Goal: Entertainment & Leisure: Consume media (video, audio)

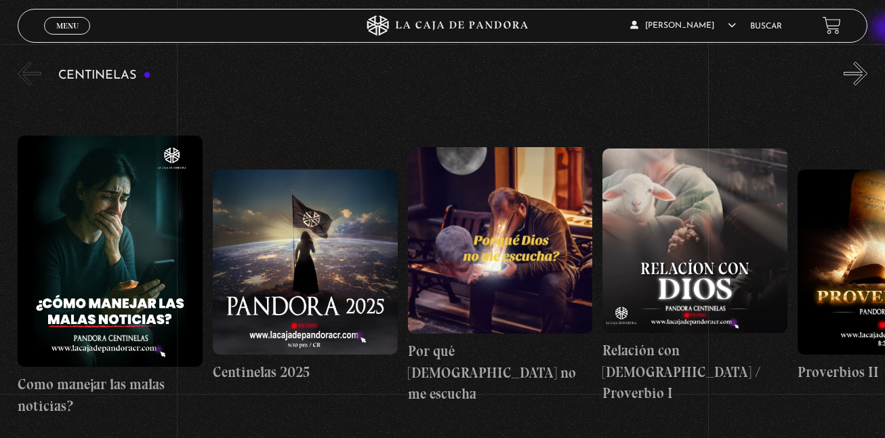
scroll to position [150, 0]
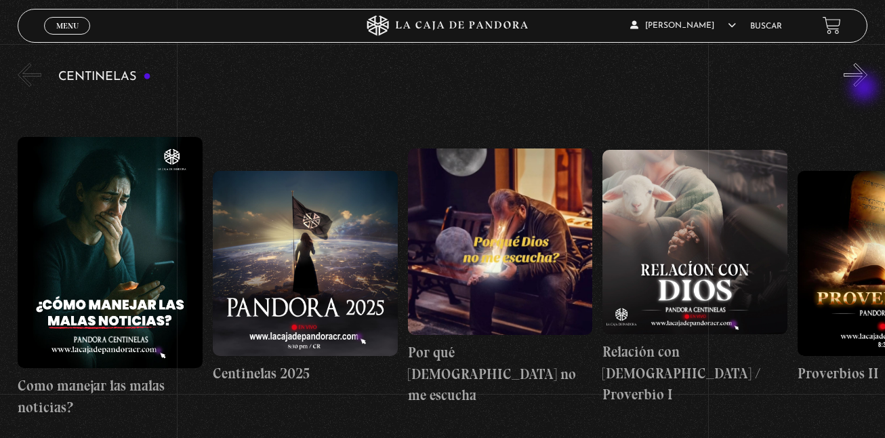
click at [866, 89] on div "Centinelas" at bounding box center [452, 259] width 868 height 398
click at [862, 87] on button "»" at bounding box center [856, 75] width 24 height 24
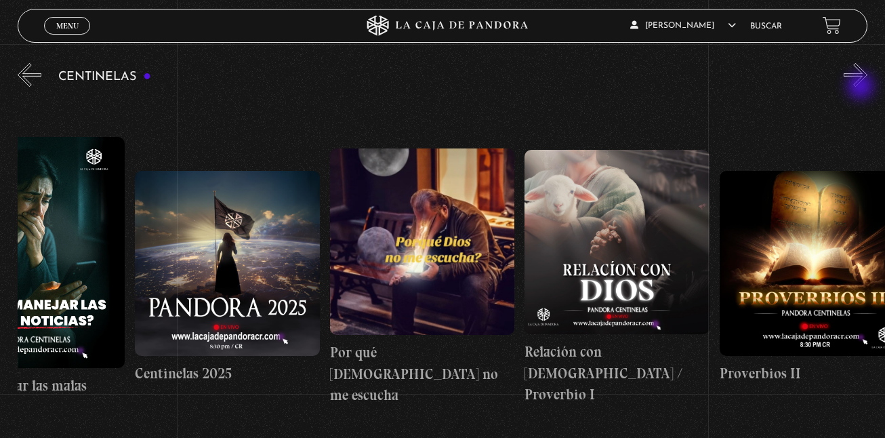
click at [862, 87] on button "»" at bounding box center [856, 75] width 24 height 24
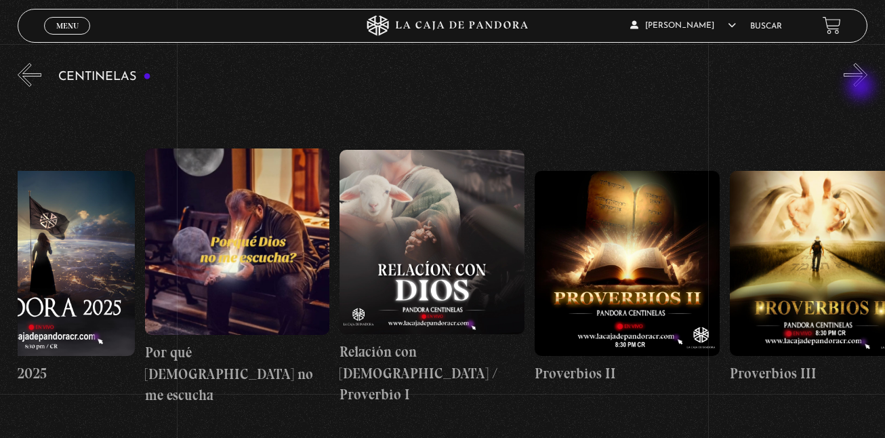
click at [862, 87] on button "»" at bounding box center [856, 75] width 24 height 24
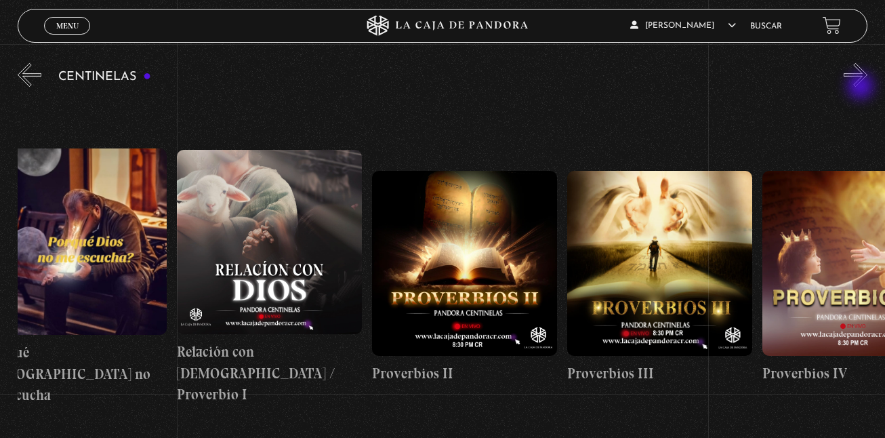
click at [862, 87] on button "»" at bounding box center [856, 75] width 24 height 24
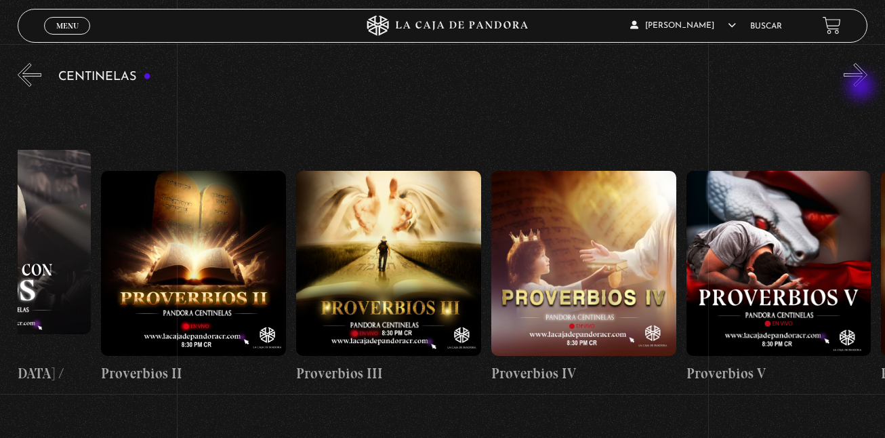
click at [862, 87] on button "»" at bounding box center [856, 75] width 24 height 24
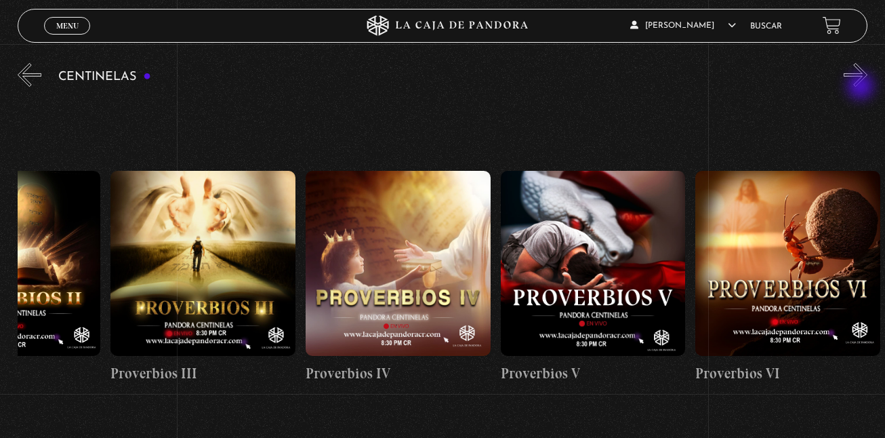
click at [862, 87] on button "»" at bounding box center [856, 75] width 24 height 24
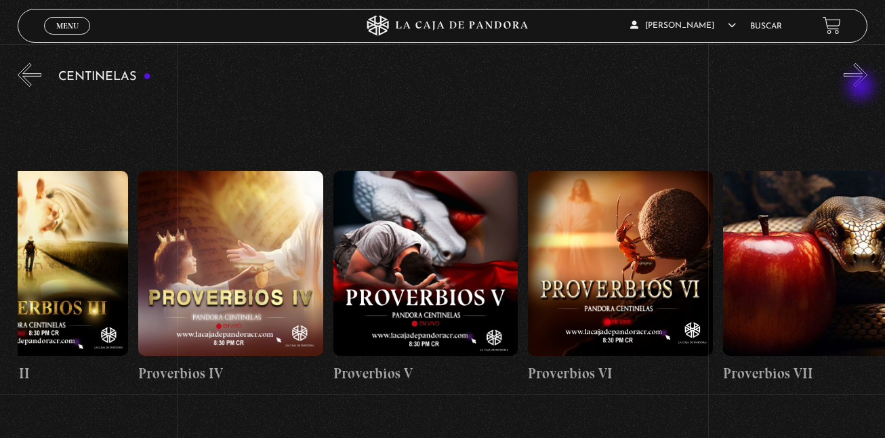
click at [862, 87] on button "»" at bounding box center [856, 75] width 24 height 24
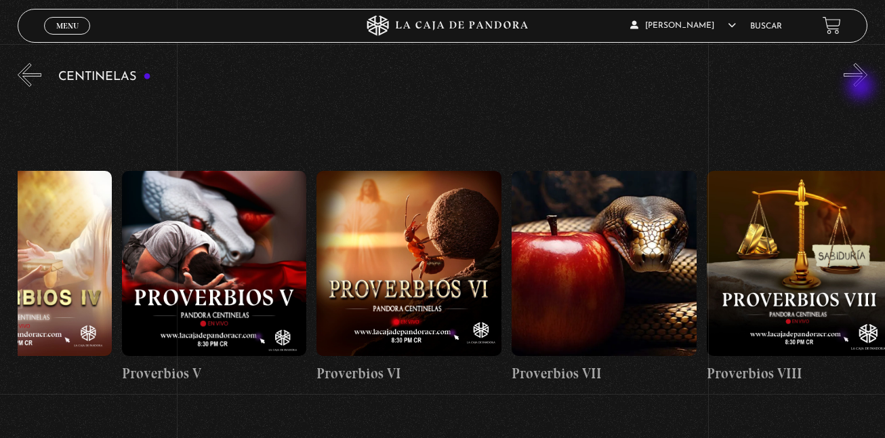
click at [862, 87] on button "»" at bounding box center [856, 75] width 24 height 24
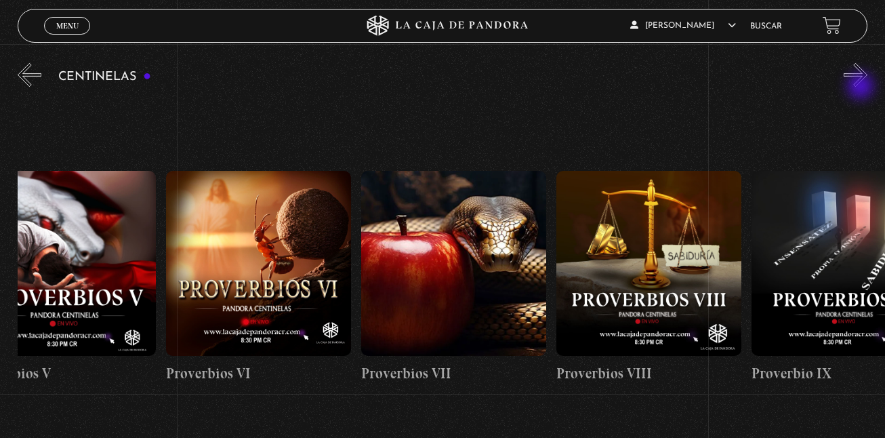
click at [862, 87] on button "»" at bounding box center [856, 75] width 24 height 24
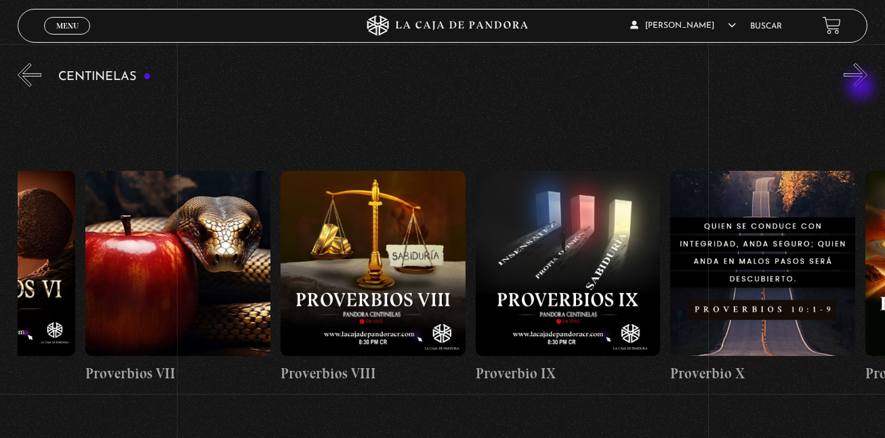
click at [862, 87] on button "»" at bounding box center [856, 75] width 24 height 24
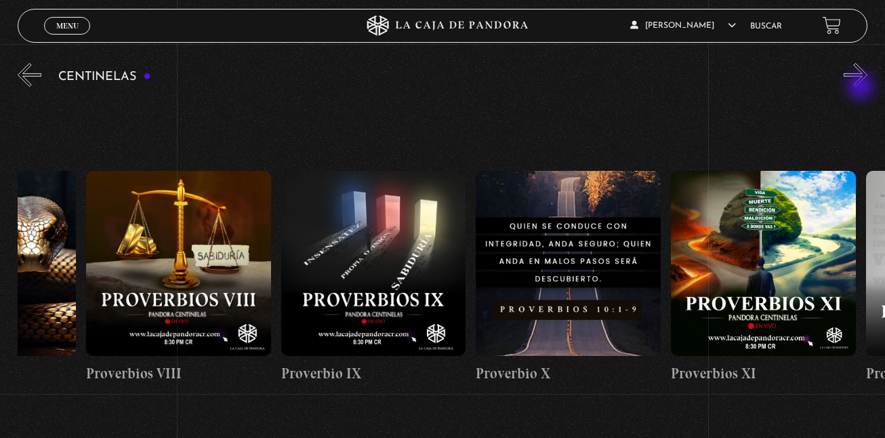
click at [862, 87] on button "»" at bounding box center [856, 75] width 24 height 24
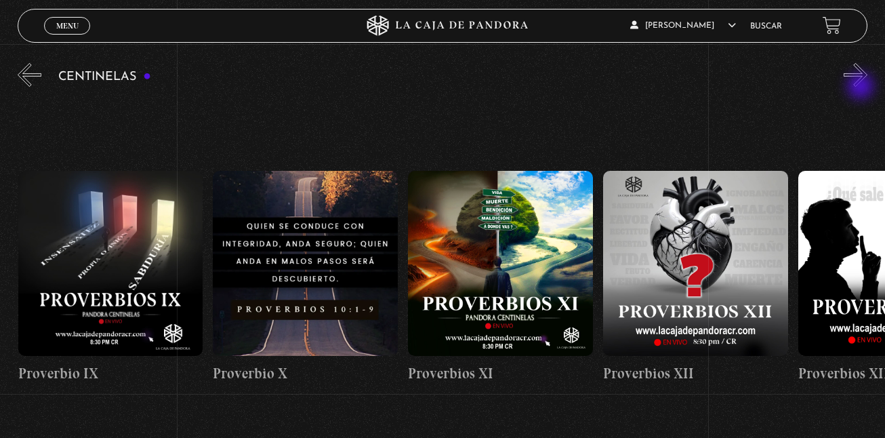
scroll to position [0, 2147]
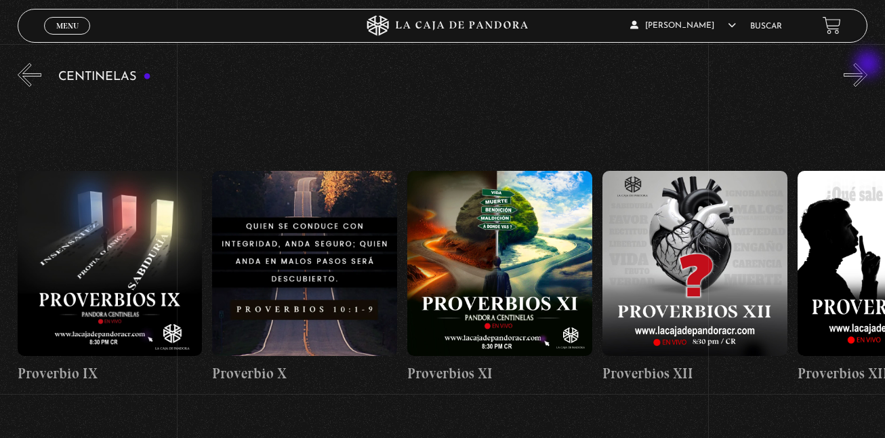
click at [868, 65] on button "»" at bounding box center [856, 75] width 24 height 24
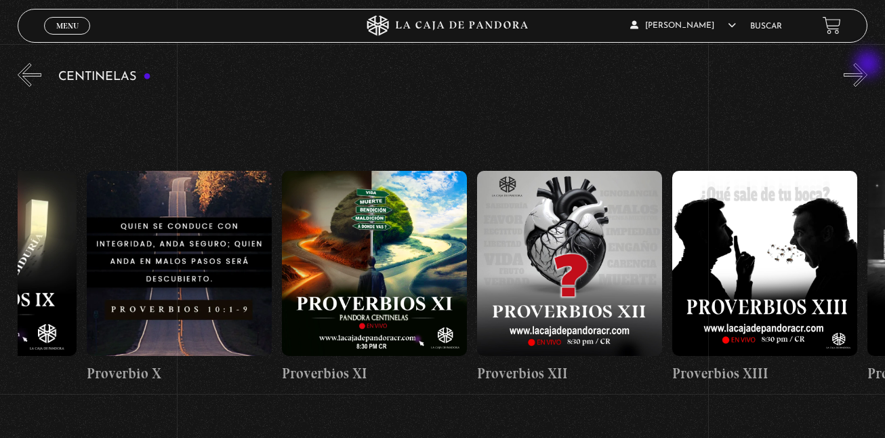
click at [868, 65] on button "»" at bounding box center [856, 75] width 24 height 24
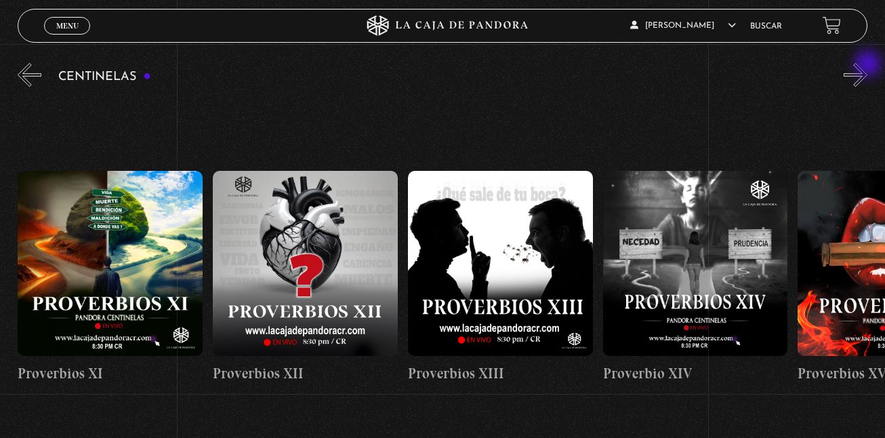
click at [868, 65] on button "»" at bounding box center [856, 75] width 24 height 24
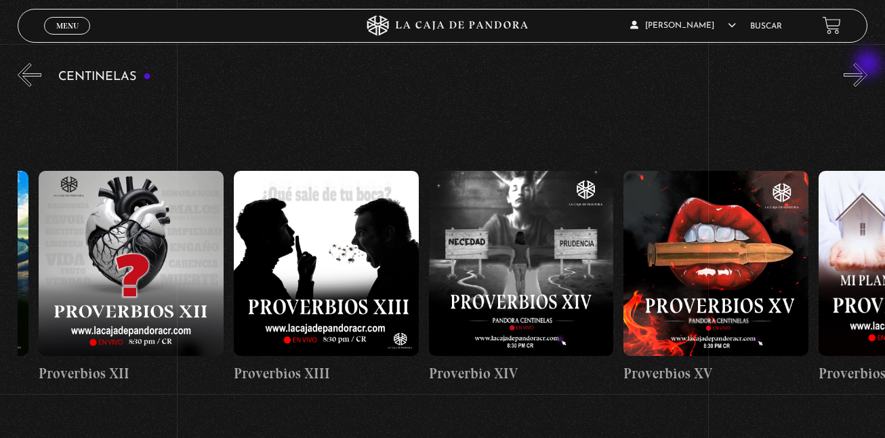
scroll to position [0, 2732]
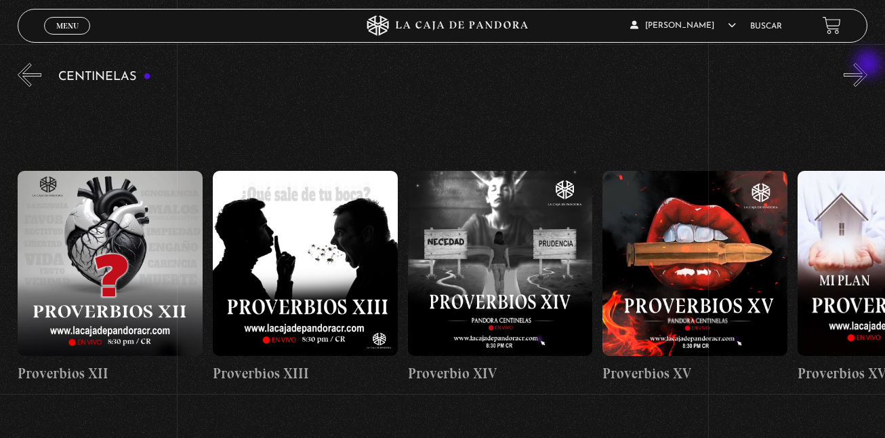
click at [868, 65] on button "»" at bounding box center [856, 75] width 24 height 24
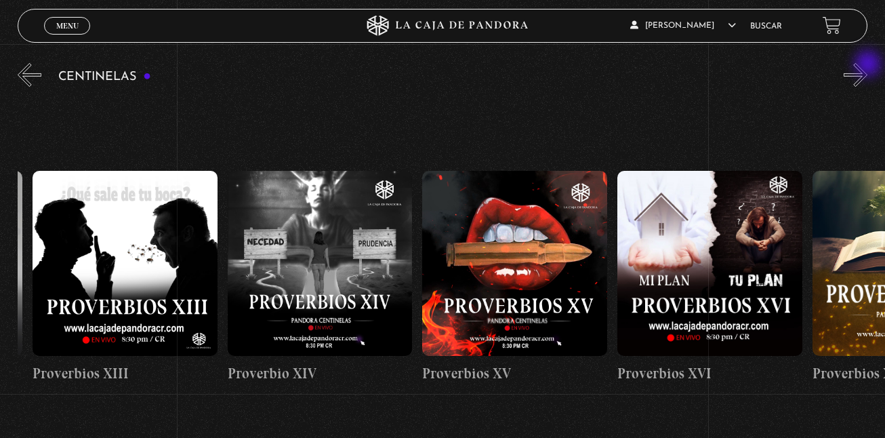
click at [868, 65] on button "»" at bounding box center [856, 75] width 24 height 24
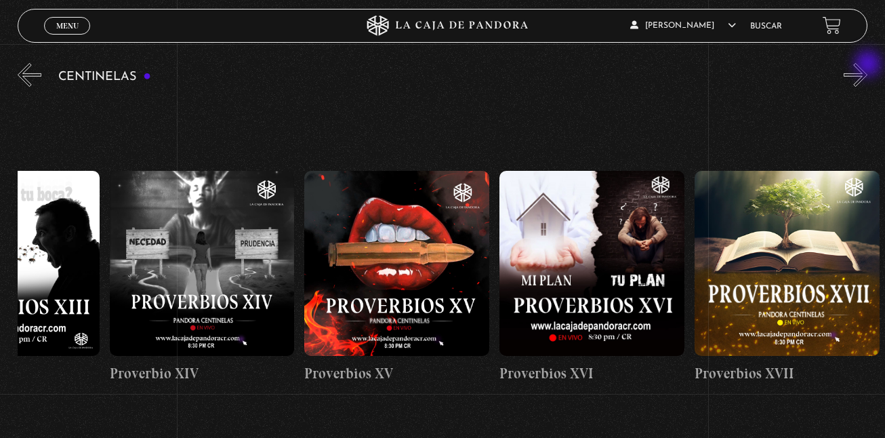
click at [868, 65] on button "»" at bounding box center [856, 75] width 24 height 24
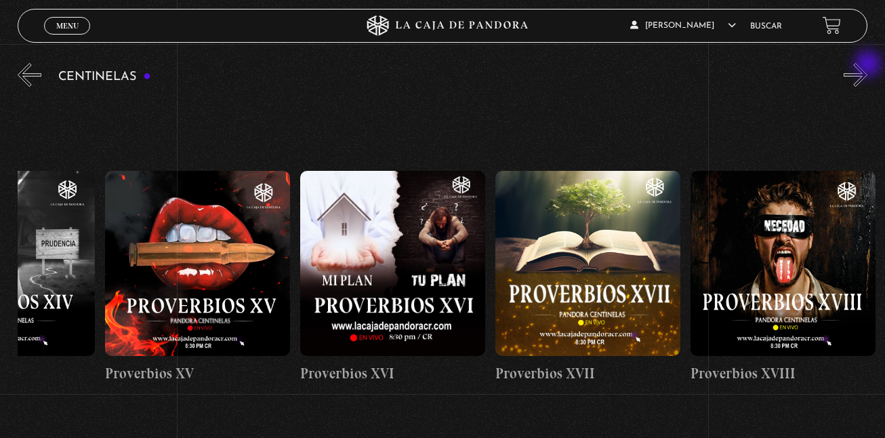
click at [868, 65] on button "»" at bounding box center [856, 75] width 24 height 24
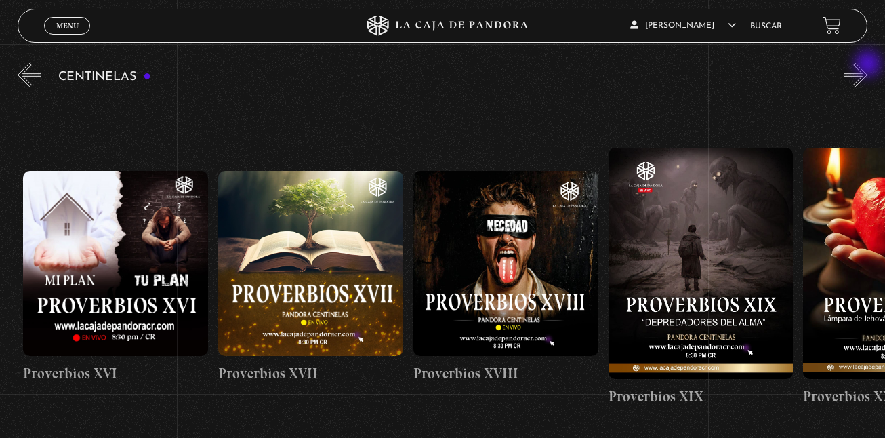
click at [868, 65] on button "»" at bounding box center [856, 75] width 24 height 24
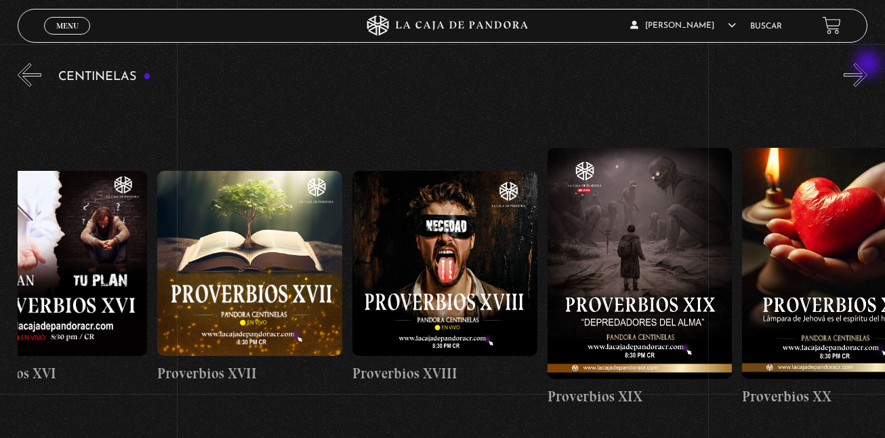
scroll to position [0, 3635]
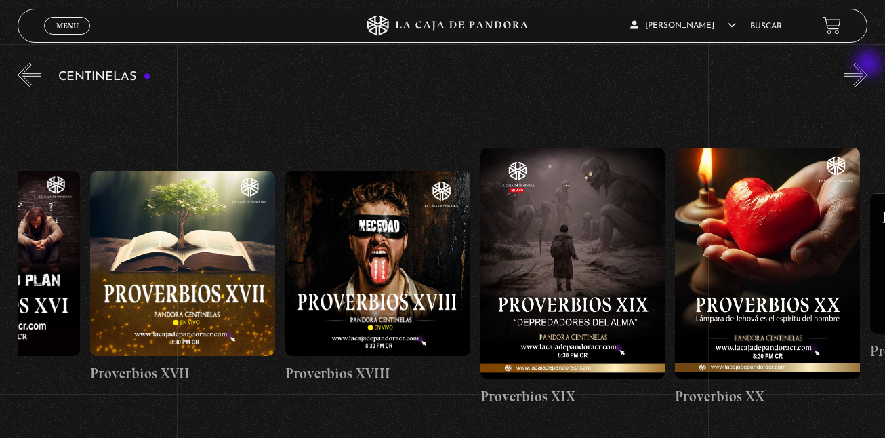
click at [868, 65] on button "»" at bounding box center [856, 75] width 24 height 24
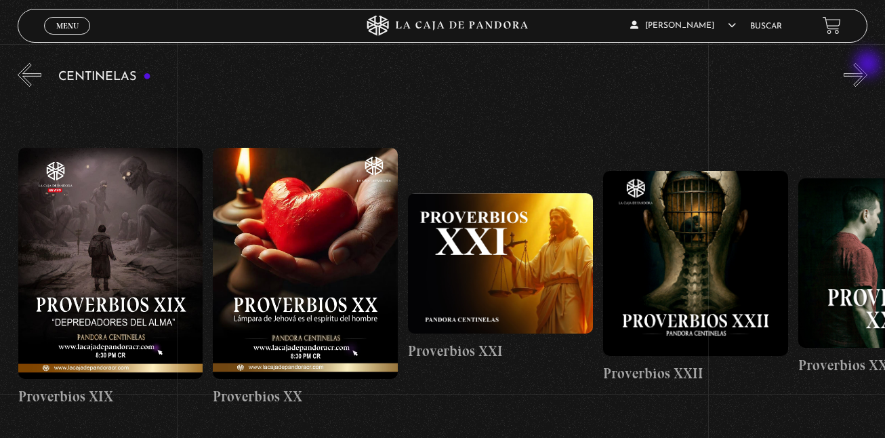
click at [868, 65] on button "»" at bounding box center [856, 75] width 24 height 24
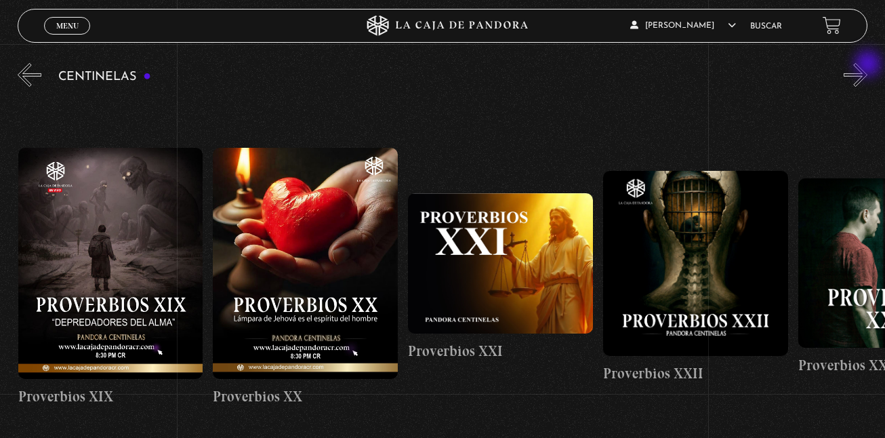
scroll to position [0, 4683]
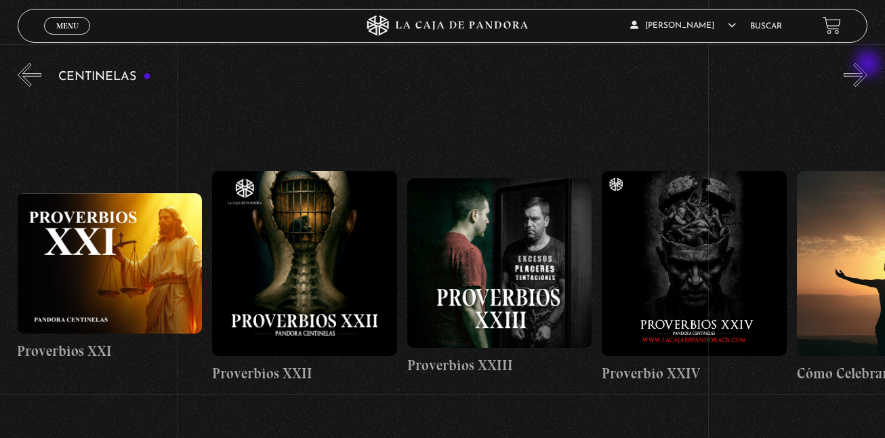
click at [868, 65] on button "»" at bounding box center [856, 75] width 24 height 24
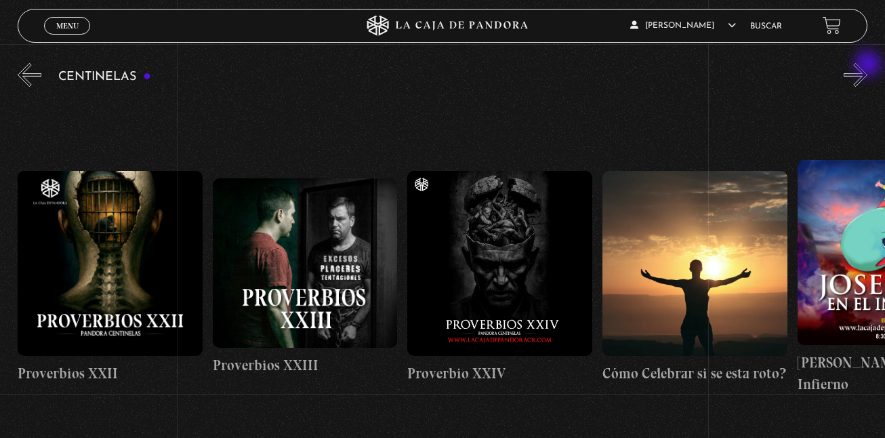
click at [868, 65] on button "»" at bounding box center [856, 75] width 24 height 24
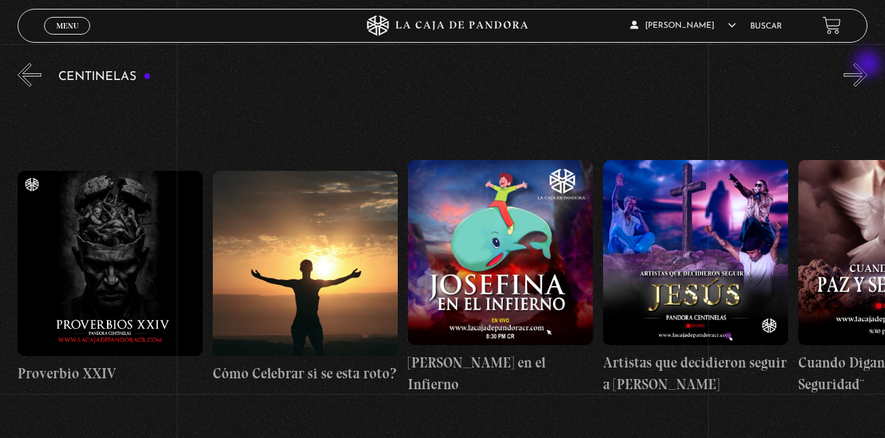
click at [868, 65] on button "»" at bounding box center [856, 75] width 24 height 24
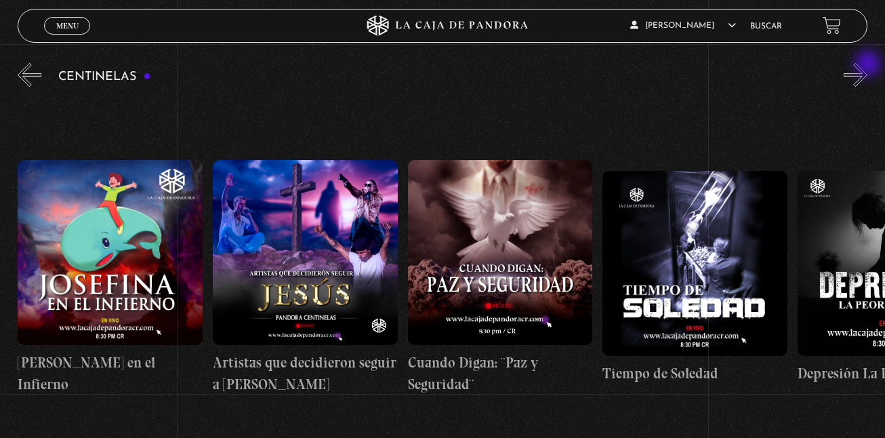
click at [868, 65] on button "»" at bounding box center [856, 75] width 24 height 24
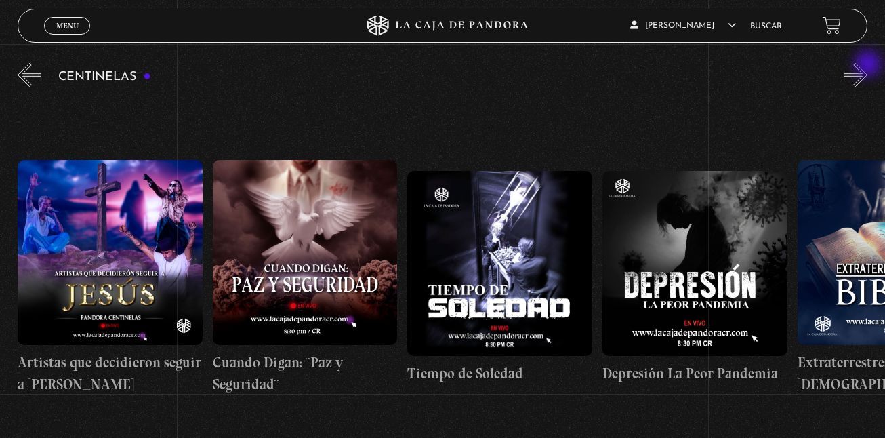
click at [868, 65] on button "»" at bounding box center [856, 75] width 24 height 24
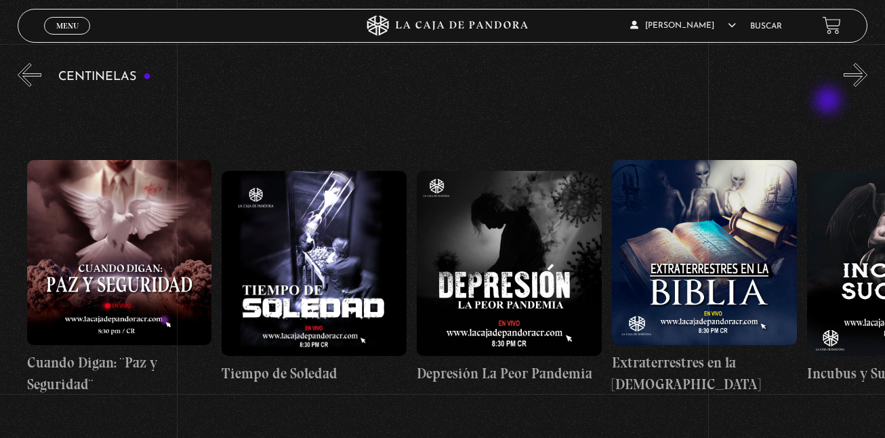
scroll to position [0, 5853]
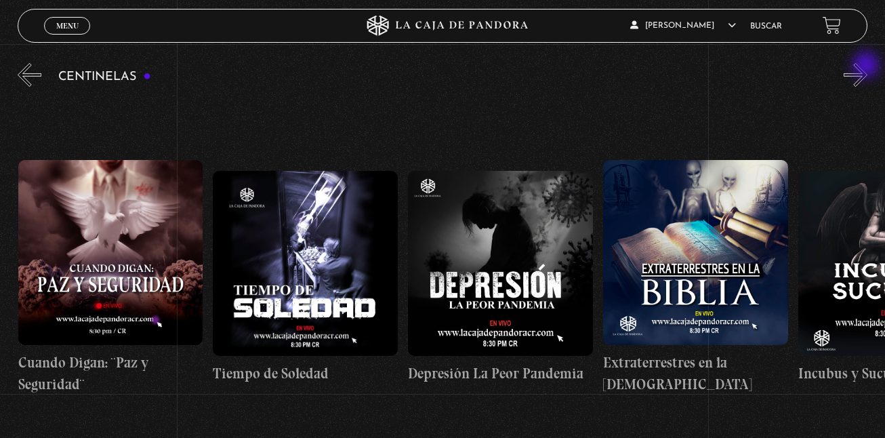
click at [868, 66] on button "»" at bounding box center [856, 75] width 24 height 24
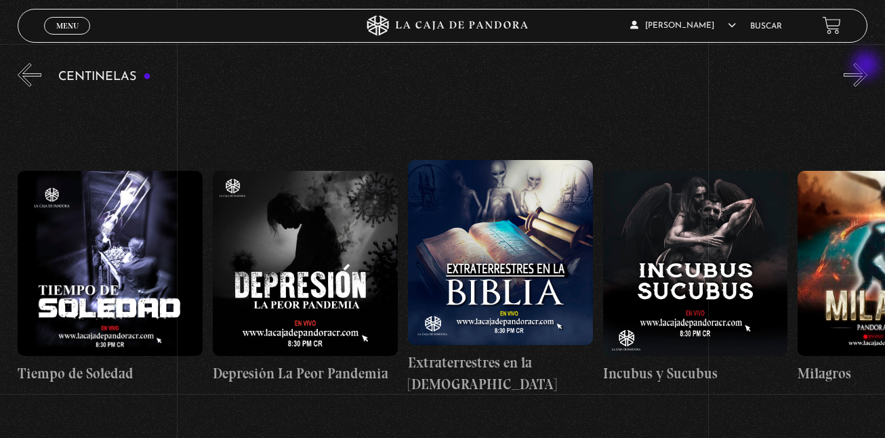
click at [868, 66] on button "»" at bounding box center [856, 75] width 24 height 24
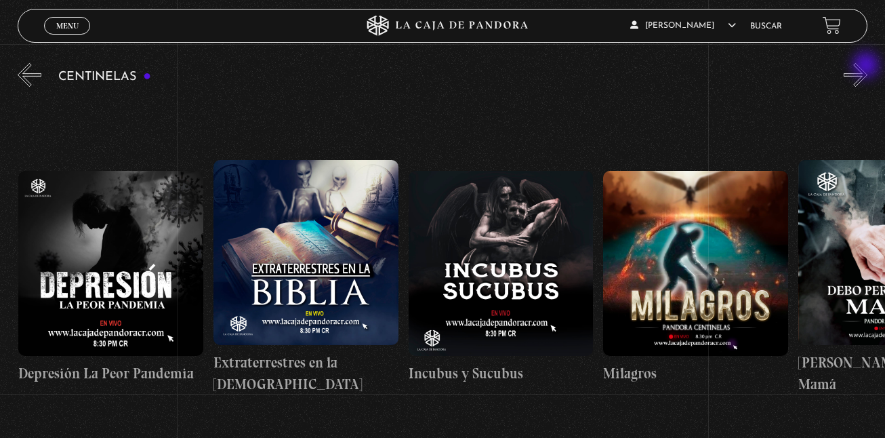
click at [868, 66] on button "»" at bounding box center [856, 75] width 24 height 24
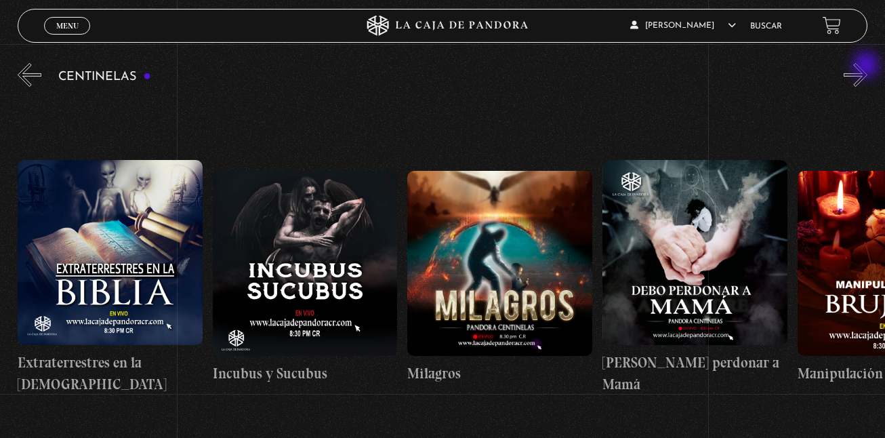
click at [868, 66] on button "»" at bounding box center [856, 75] width 24 height 24
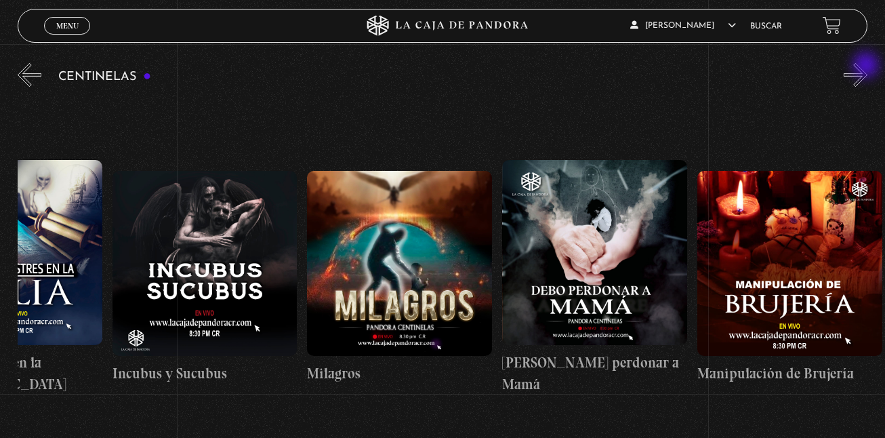
scroll to position [0, 6634]
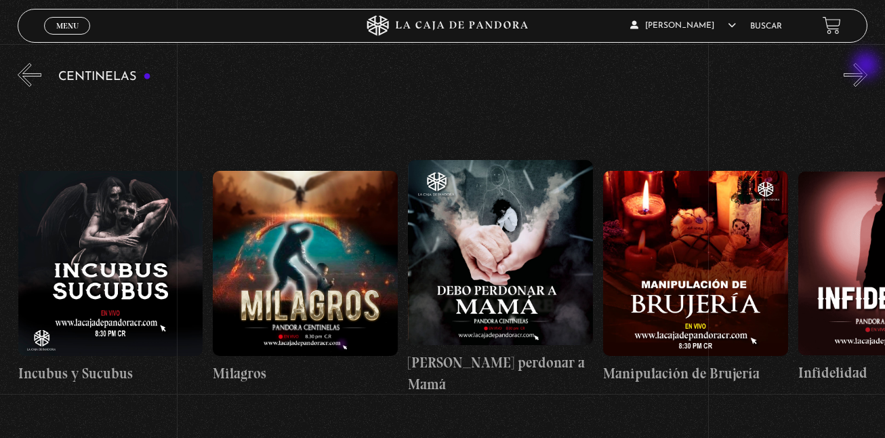
click at [868, 66] on button "»" at bounding box center [856, 75] width 24 height 24
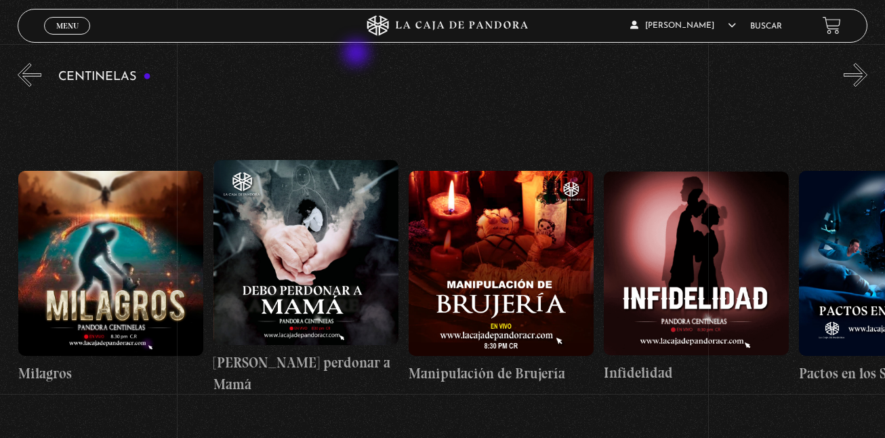
scroll to position [0, 6829]
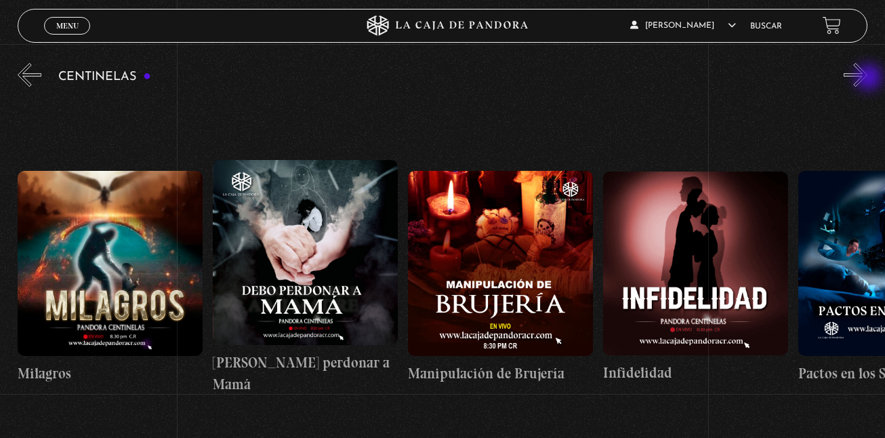
click at [868, 79] on button "»" at bounding box center [856, 75] width 24 height 24
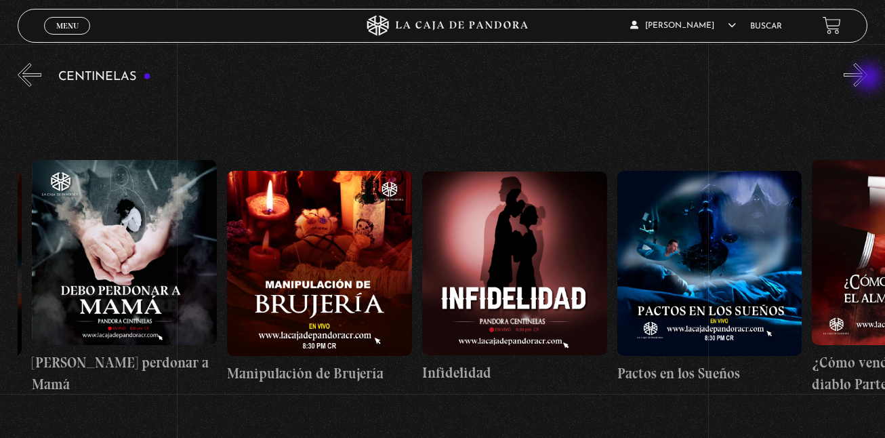
click at [868, 79] on button "»" at bounding box center [856, 75] width 24 height 24
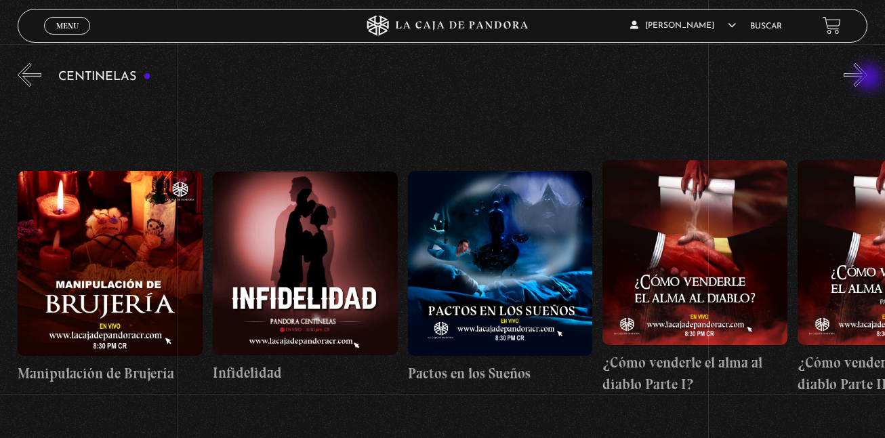
click at [868, 79] on button "»" at bounding box center [856, 75] width 24 height 24
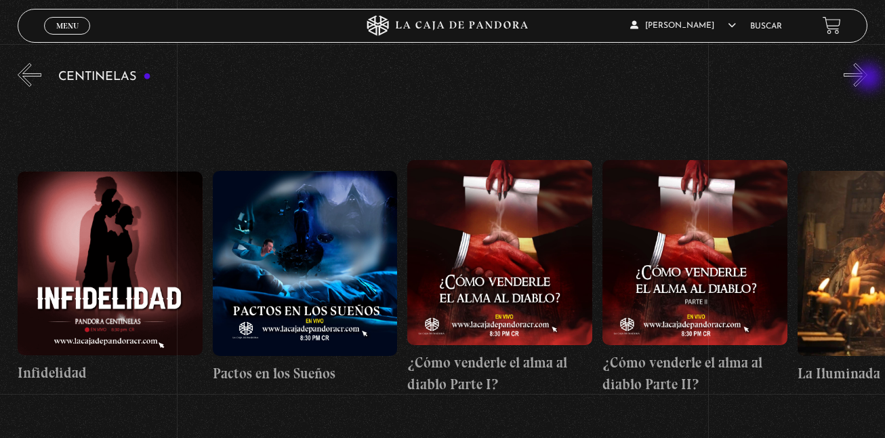
click at [868, 79] on button "»" at bounding box center [856, 75] width 24 height 24
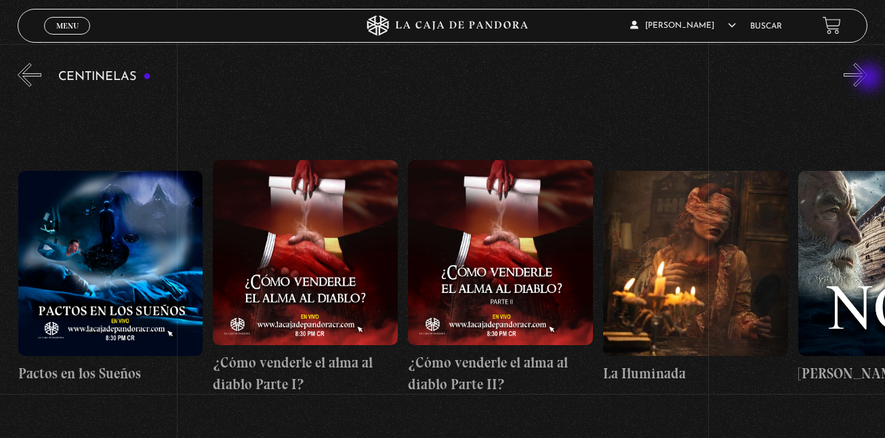
click at [868, 79] on button "»" at bounding box center [856, 75] width 24 height 24
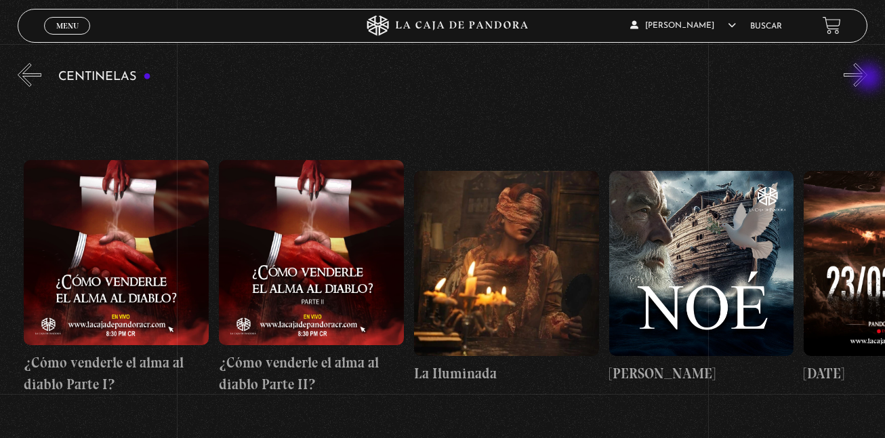
click at [868, 79] on button "»" at bounding box center [856, 75] width 24 height 24
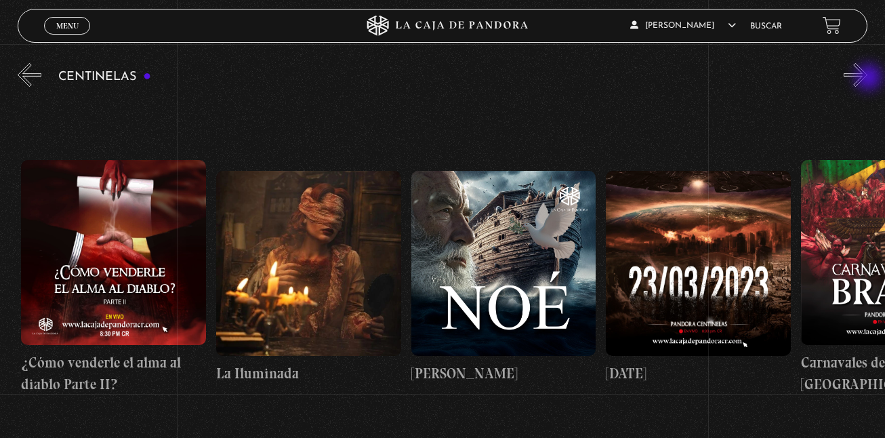
scroll to position [0, 8000]
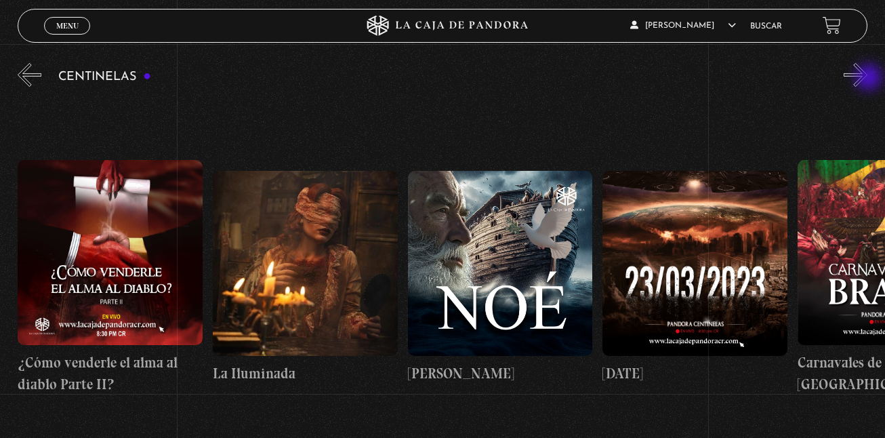
click at [868, 79] on button "»" at bounding box center [856, 75] width 24 height 24
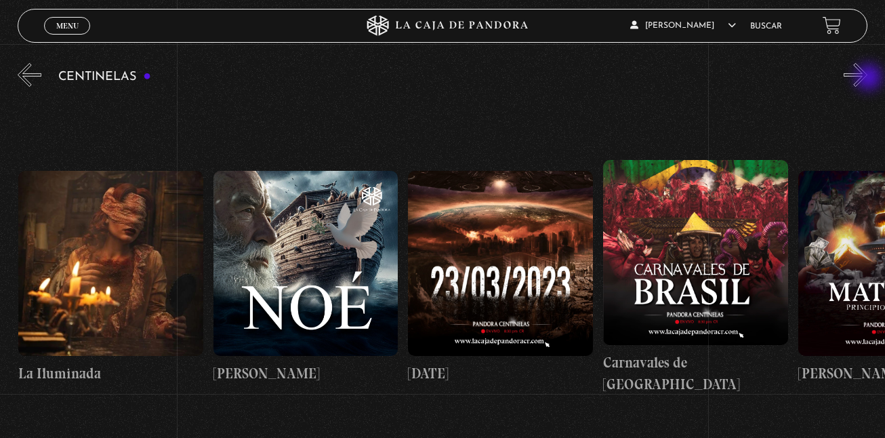
scroll to position [0, 8195]
click at [868, 79] on button "»" at bounding box center [856, 75] width 24 height 24
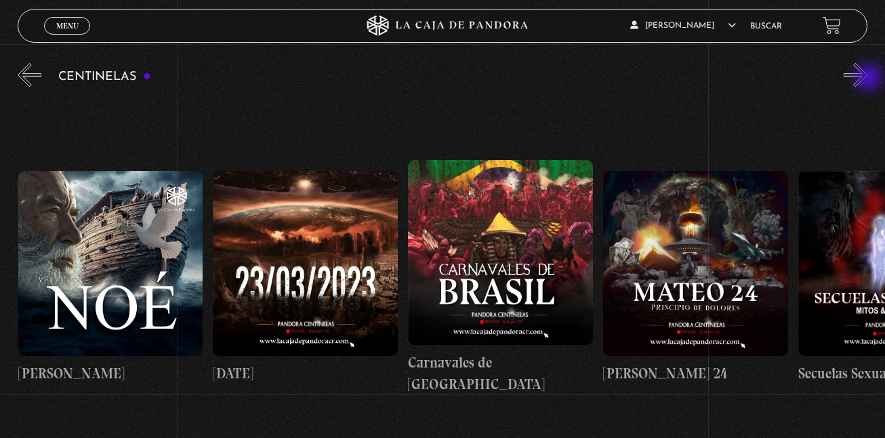
click at [868, 79] on button "»" at bounding box center [856, 75] width 24 height 24
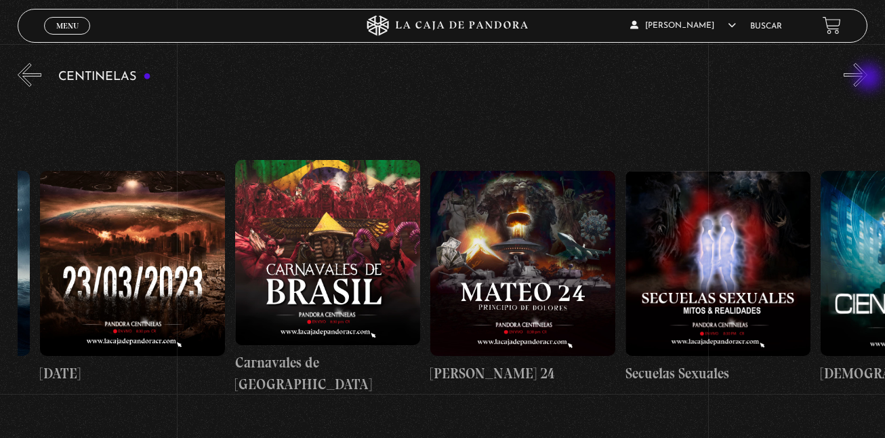
scroll to position [0, 8585]
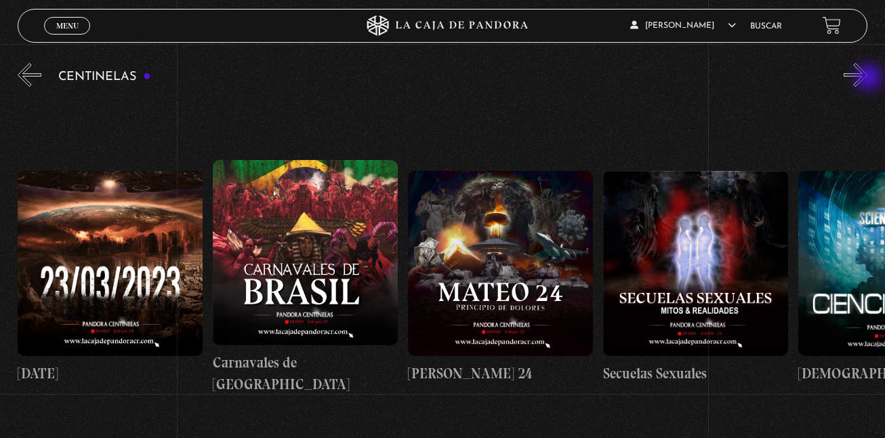
click at [868, 79] on button "»" at bounding box center [856, 75] width 24 height 24
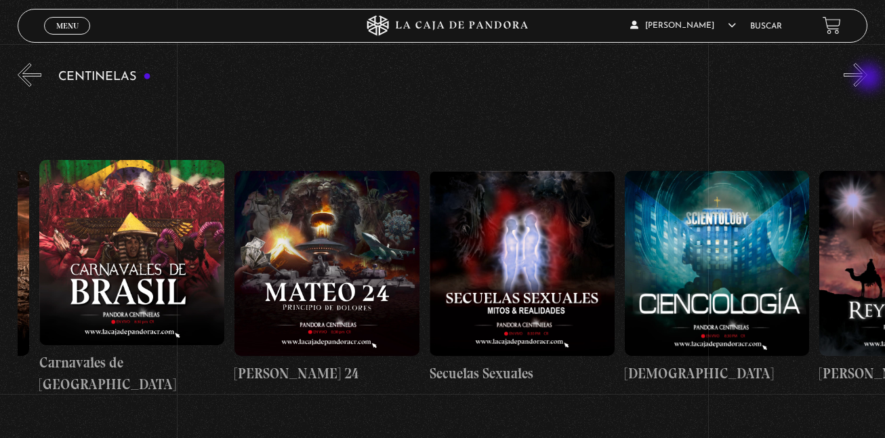
scroll to position [0, 8780]
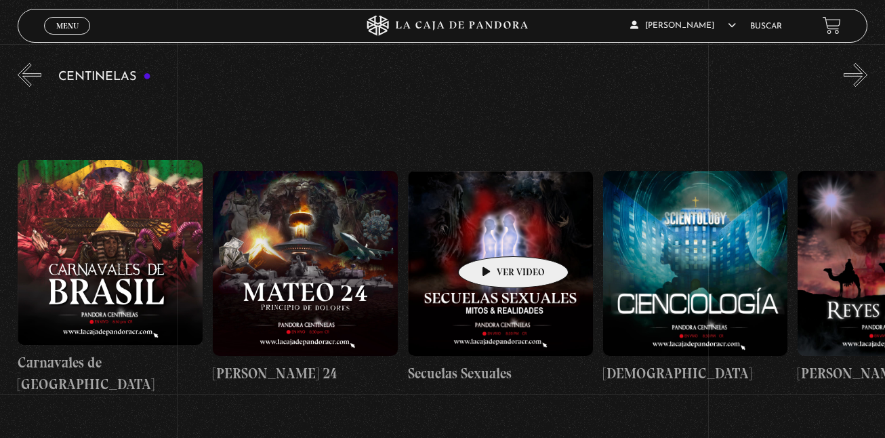
drag, startPoint x: 871, startPoint y: 79, endPoint x: 485, endPoint y: 34, distance: 387.7
click at [485, 34] on div "Menu Cerrar Kaleb Gonzalez Cruz En vivos Pandora Centinelas Mi cuenta Salir Bus…" at bounding box center [442, 347] width 885 height 907
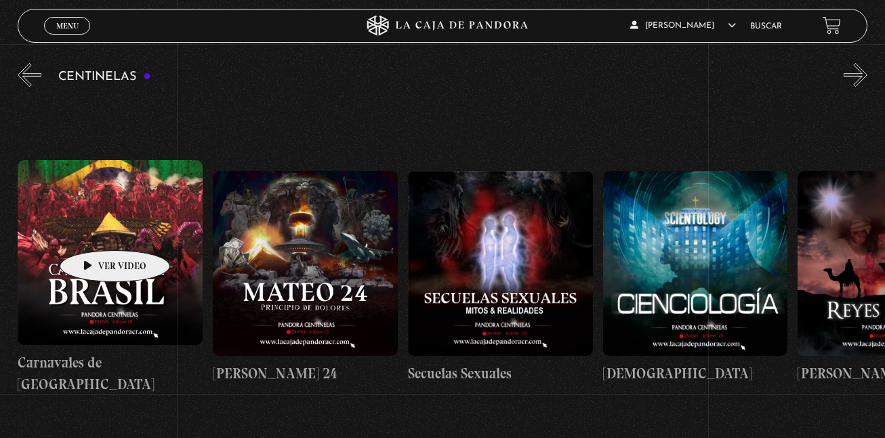
click at [94, 230] on figure at bounding box center [110, 252] width 185 height 185
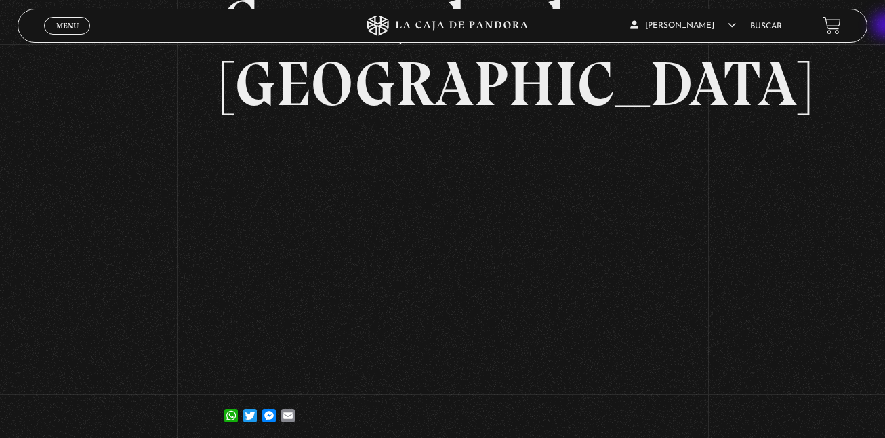
scroll to position [125, 0]
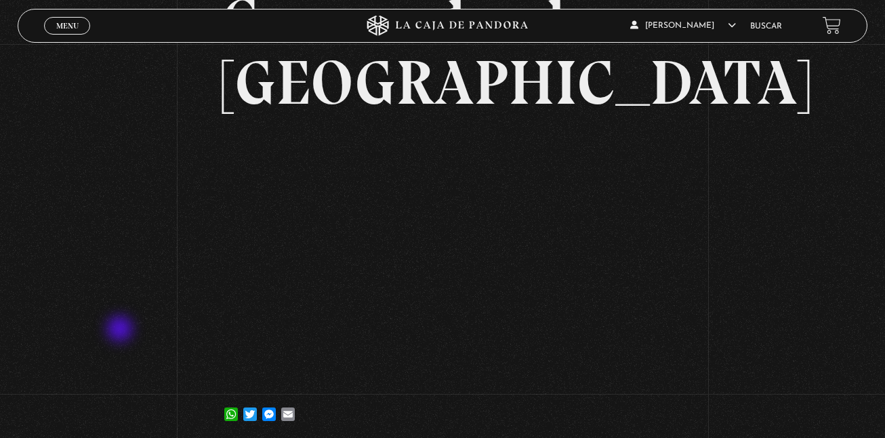
drag, startPoint x: 121, startPoint y: 330, endPoint x: 121, endPoint y: 365, distance: 35.3
click at [121, 361] on div "Volver [DATE] Carnavales de [GEOGRAPHIC_DATA] WhatsApp Twitter Messenger Email" at bounding box center [442, 182] width 885 height 527
drag, startPoint x: 119, startPoint y: 432, endPoint x: 113, endPoint y: 449, distance: 17.8
click at [113, 437] on html "ingresar al sitio Ver Video Más Información Solicitar Por favor coloque su disp…" at bounding box center [442, 264] width 885 height 778
click at [126, 258] on div "Volver [DATE] Carnavales de [GEOGRAPHIC_DATA] WhatsApp Twitter Messenger Email" at bounding box center [442, 182] width 885 height 527
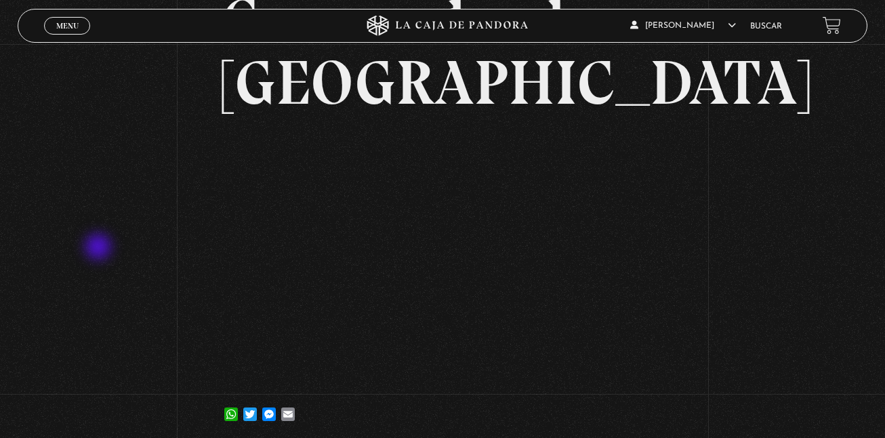
click at [100, 248] on div "Volver [DATE] Carnavales de [GEOGRAPHIC_DATA] WhatsApp Twitter Messenger Email" at bounding box center [442, 182] width 885 height 527
